Goal: Information Seeking & Learning: Learn about a topic

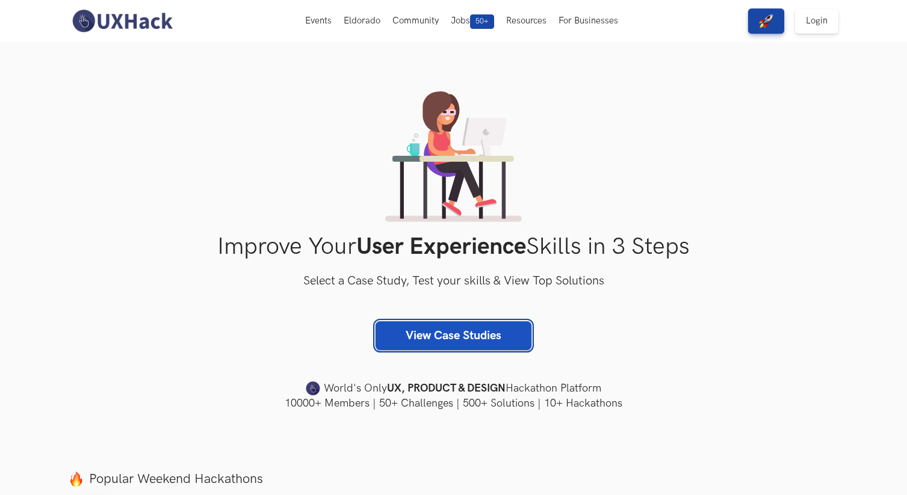
click at [423, 334] on link "View Case Studies" at bounding box center [454, 335] width 156 height 29
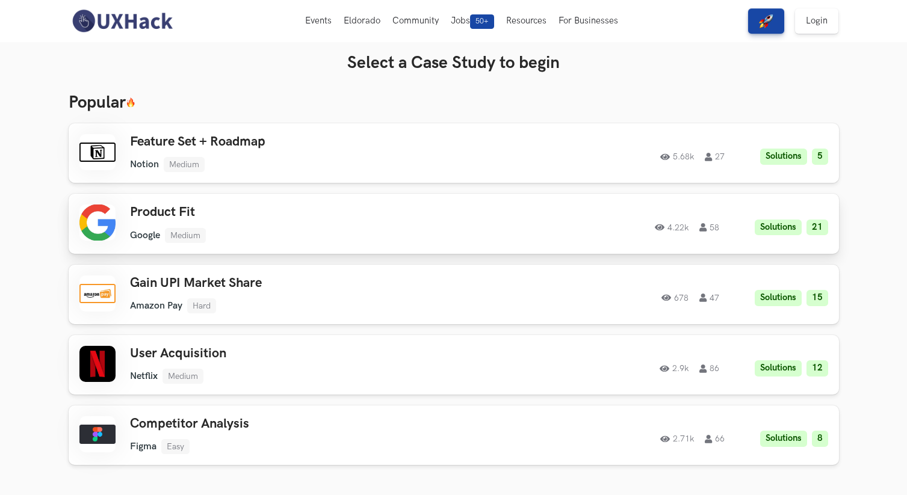
click at [283, 205] on h3 "Product Fit" at bounding box center [301, 213] width 342 height 16
